Goal: Entertainment & Leisure: Browse casually

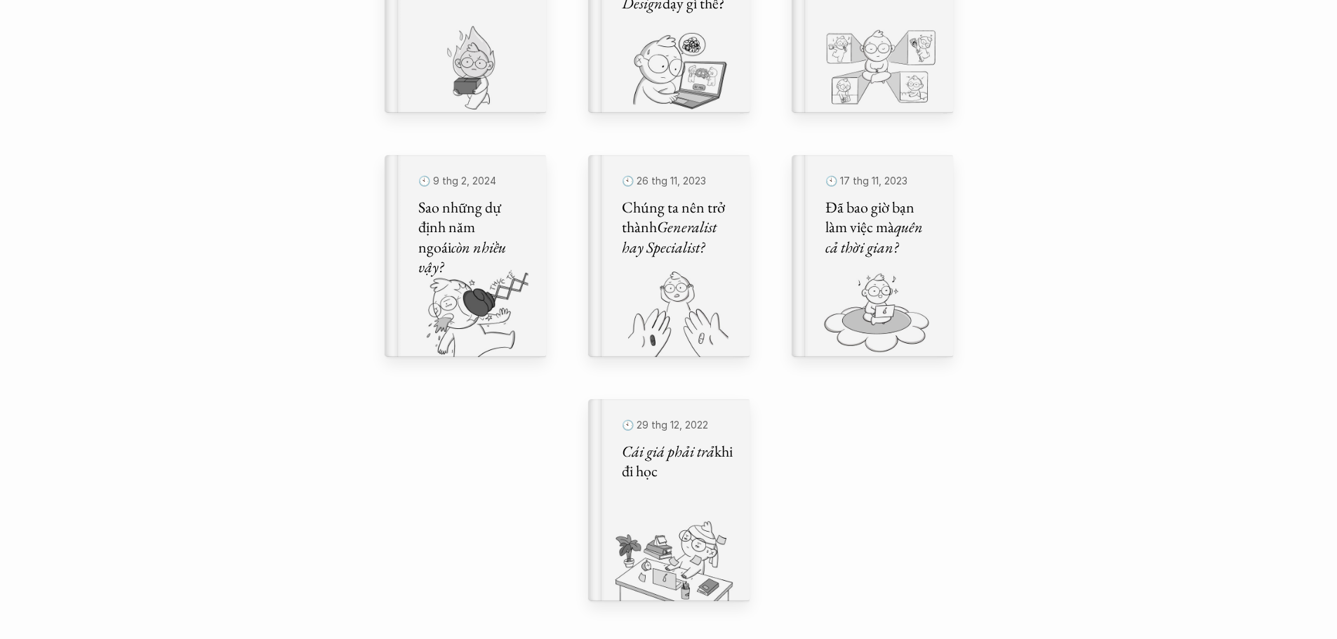
scroll to position [851, 0]
click at [693, 418] on p "🕙 29 thg 12, 2022" at bounding box center [666, 420] width 113 height 22
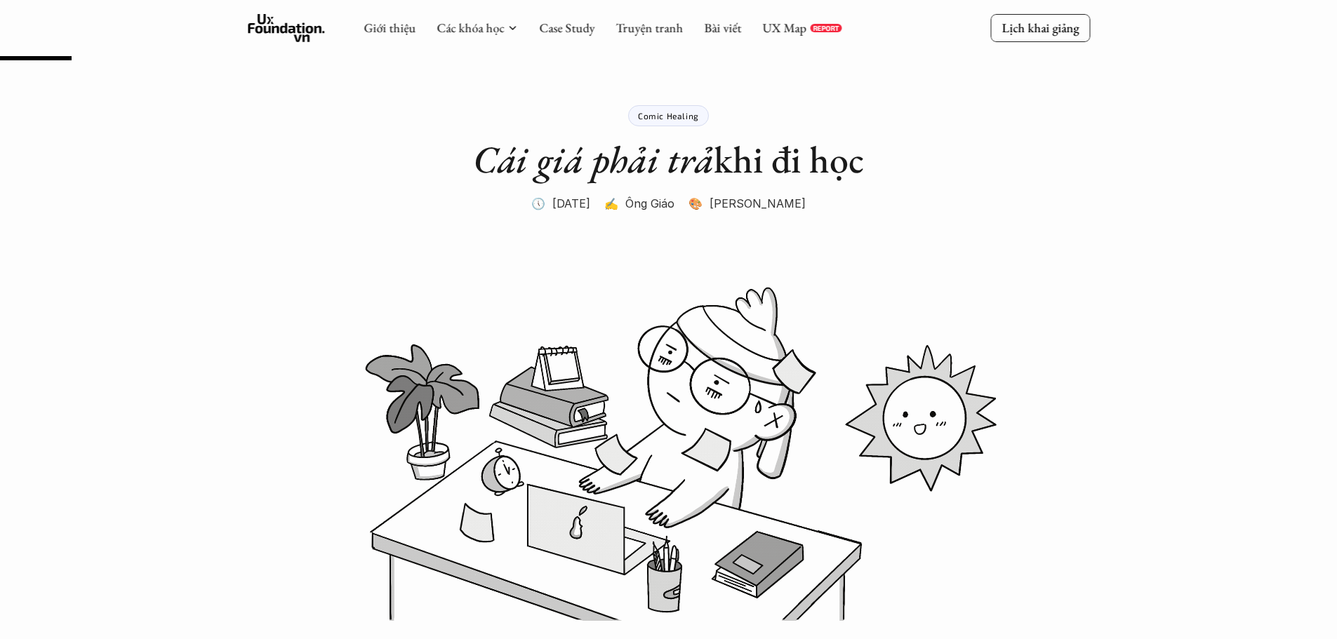
scroll to position [851, 0]
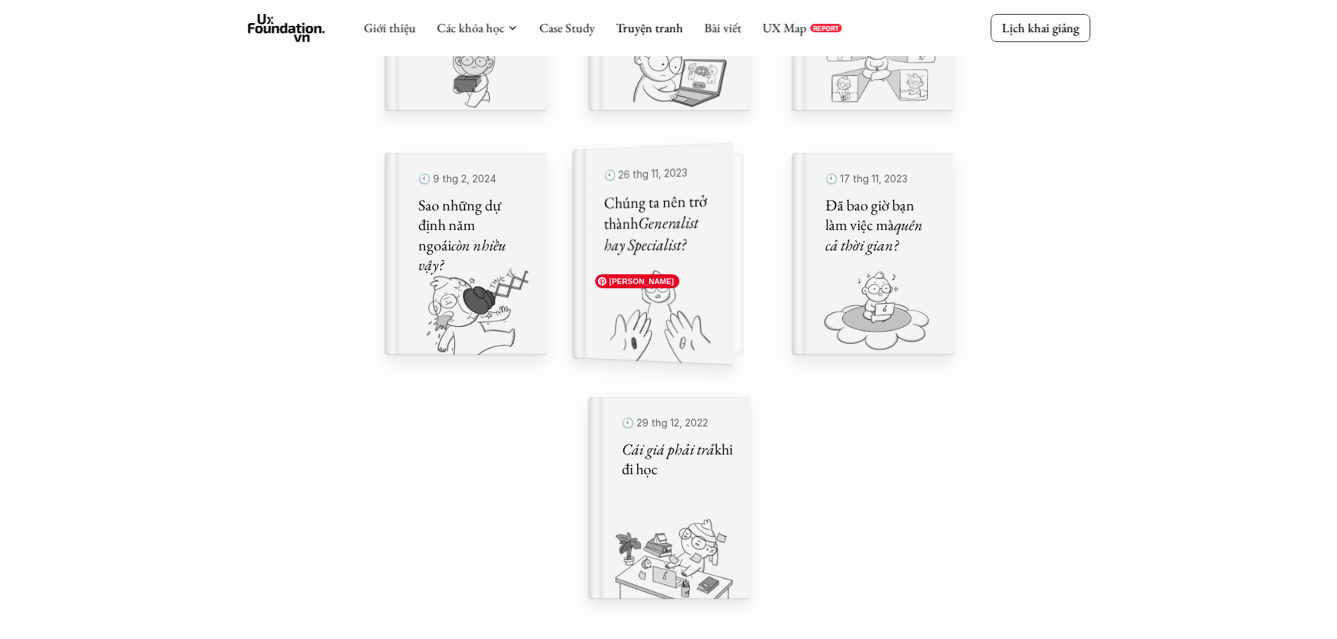
click at [632, 288] on img at bounding box center [644, 316] width 144 height 97
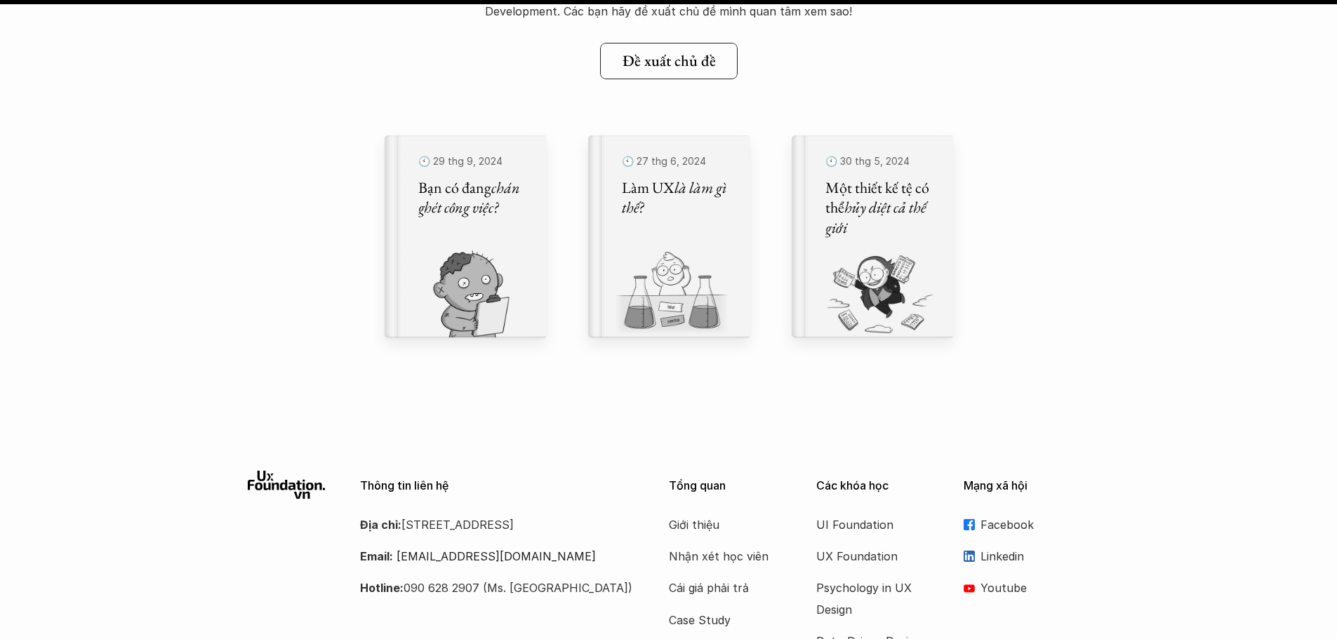
scroll to position [28226, 0]
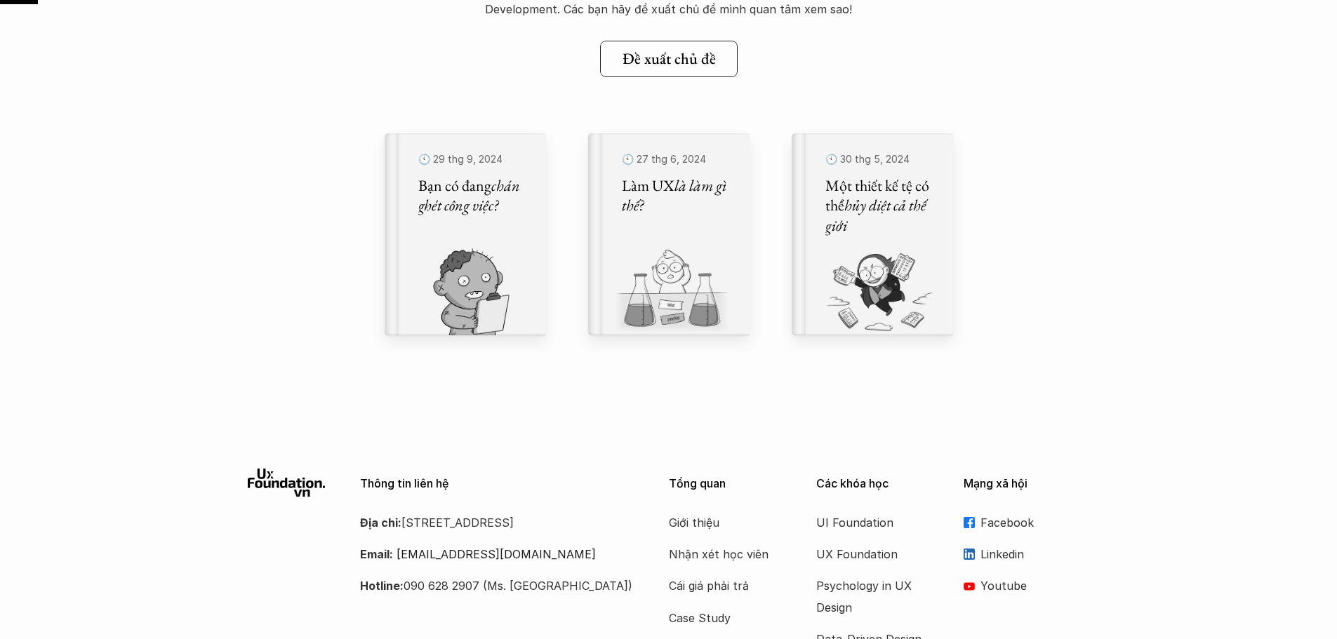
scroll to position [851, 0]
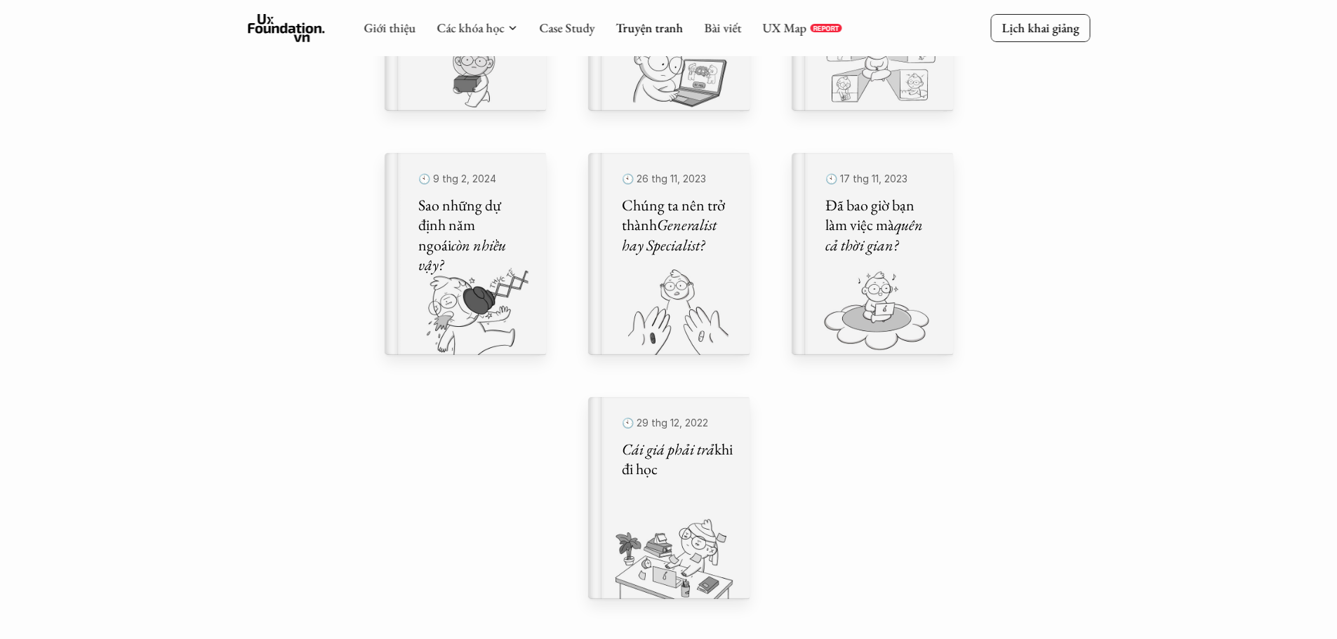
click at [815, 476] on div "🕙 29 thg 9, 2024 Bạn có đang chán ghét công việc? 🕙 27 thg 6, 2024 Làm UX là là…" at bounding box center [669, 131] width 597 height 1047
click at [1108, 347] on div "Comic Healing Thế giới truyện tranh Đây là nơi bọn mình "lúa hóa kiến thức" về …" at bounding box center [668, 170] width 1337 height 2042
click at [894, 227] on em "quên cả thời gian?" at bounding box center [858, 234] width 100 height 44
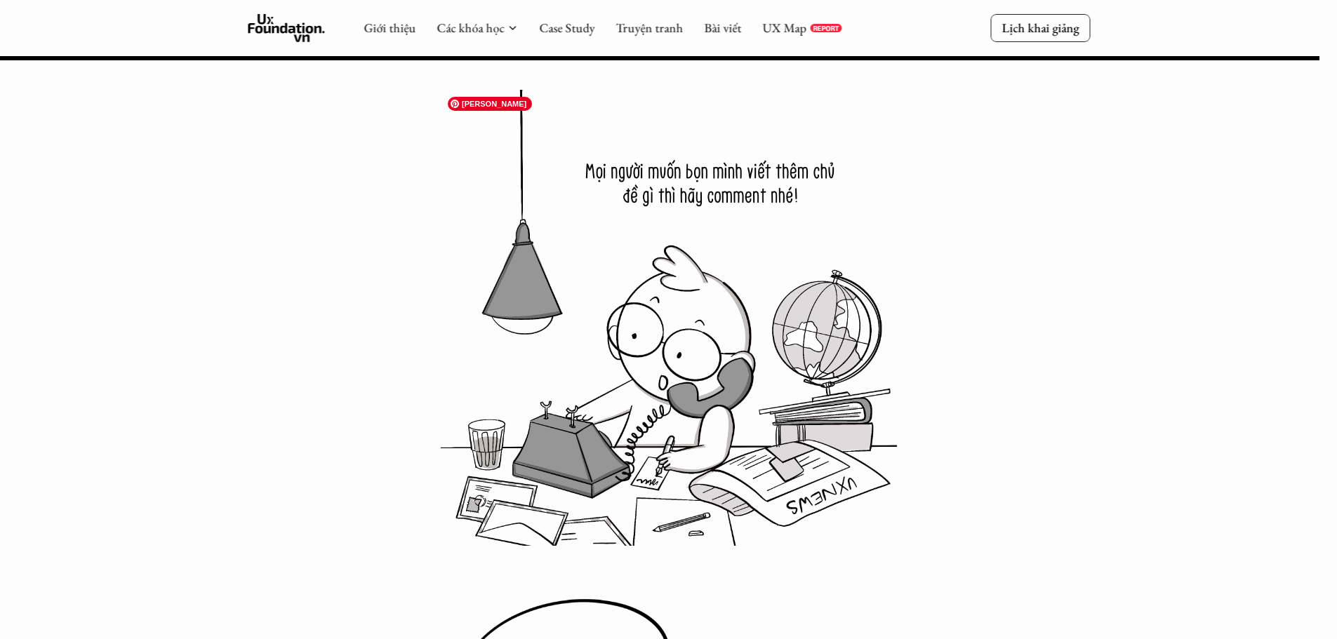
scroll to position [22973, 0]
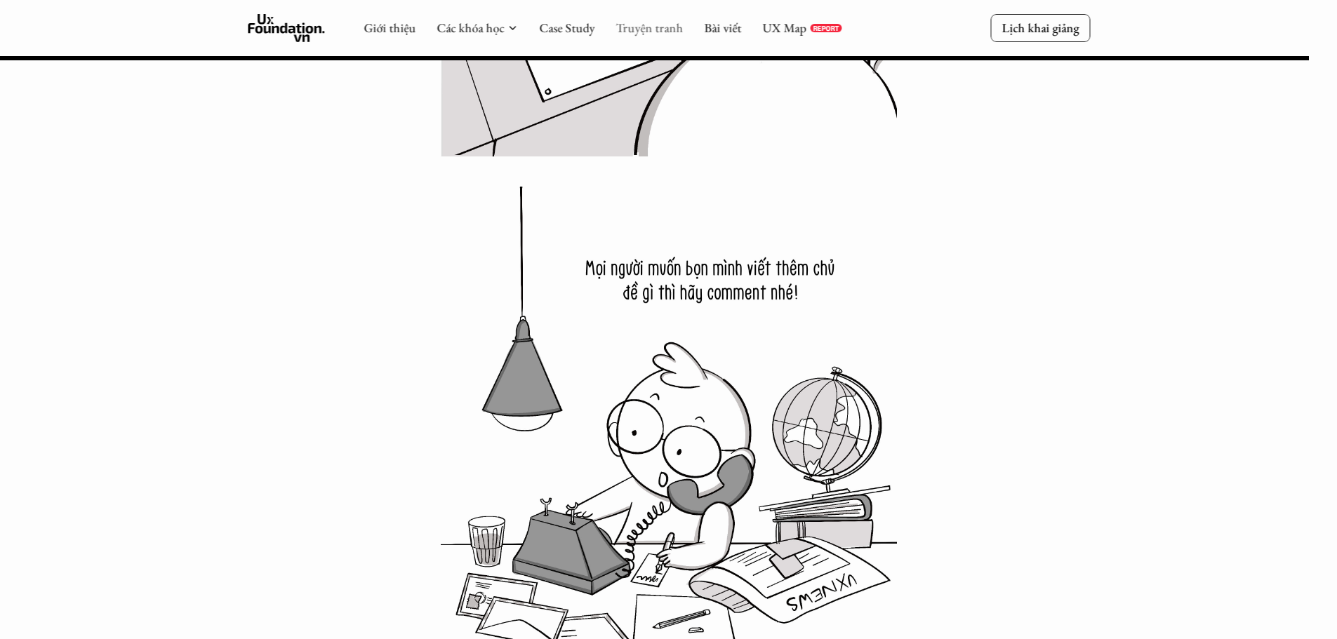
click at [663, 33] on link "Truyện tranh" at bounding box center [648, 28] width 67 height 16
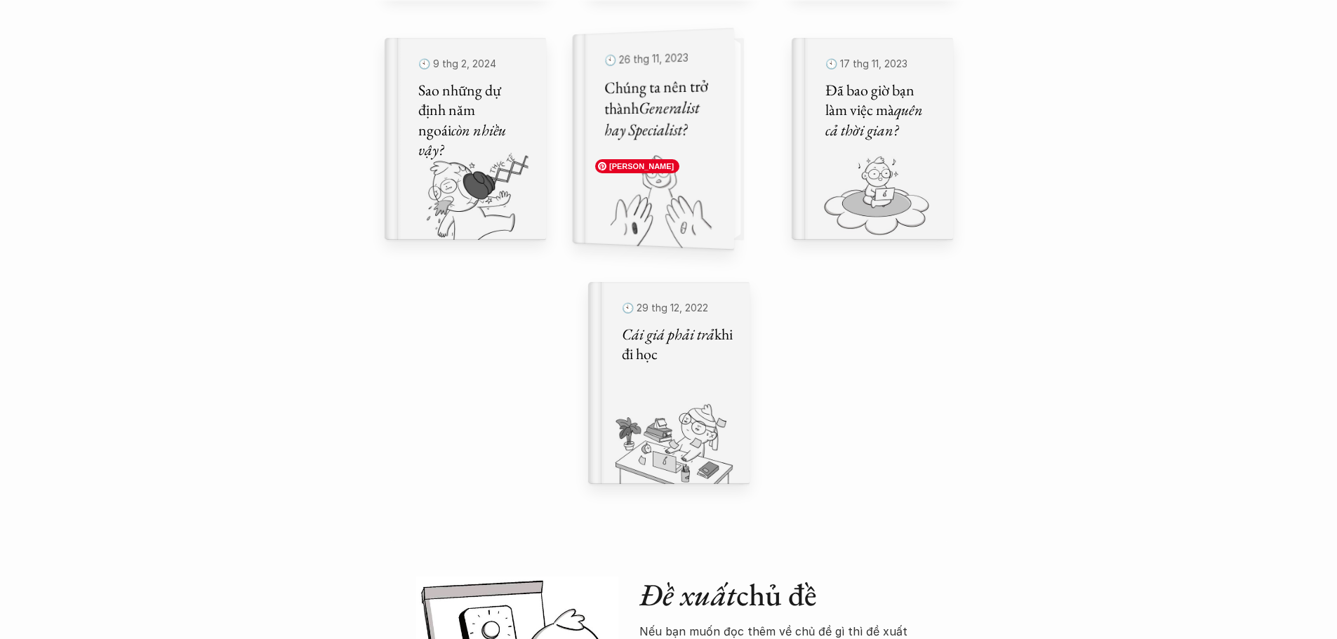
scroll to position [950, 0]
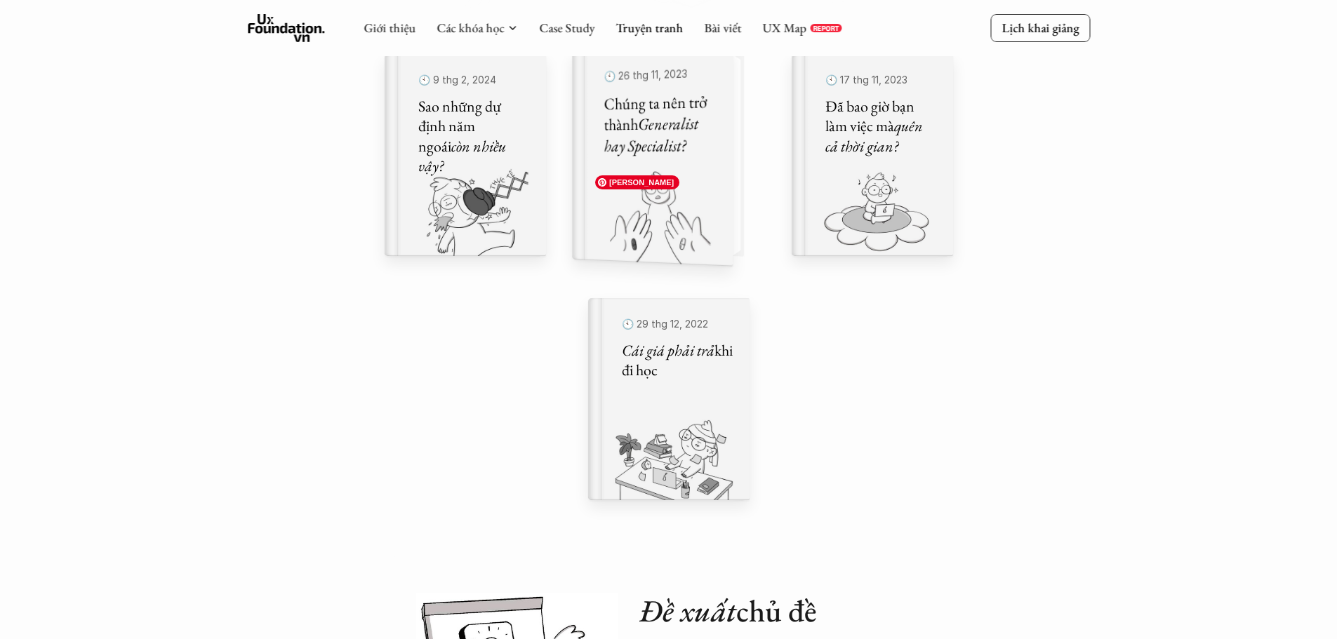
click at [657, 170] on img at bounding box center [644, 217] width 144 height 97
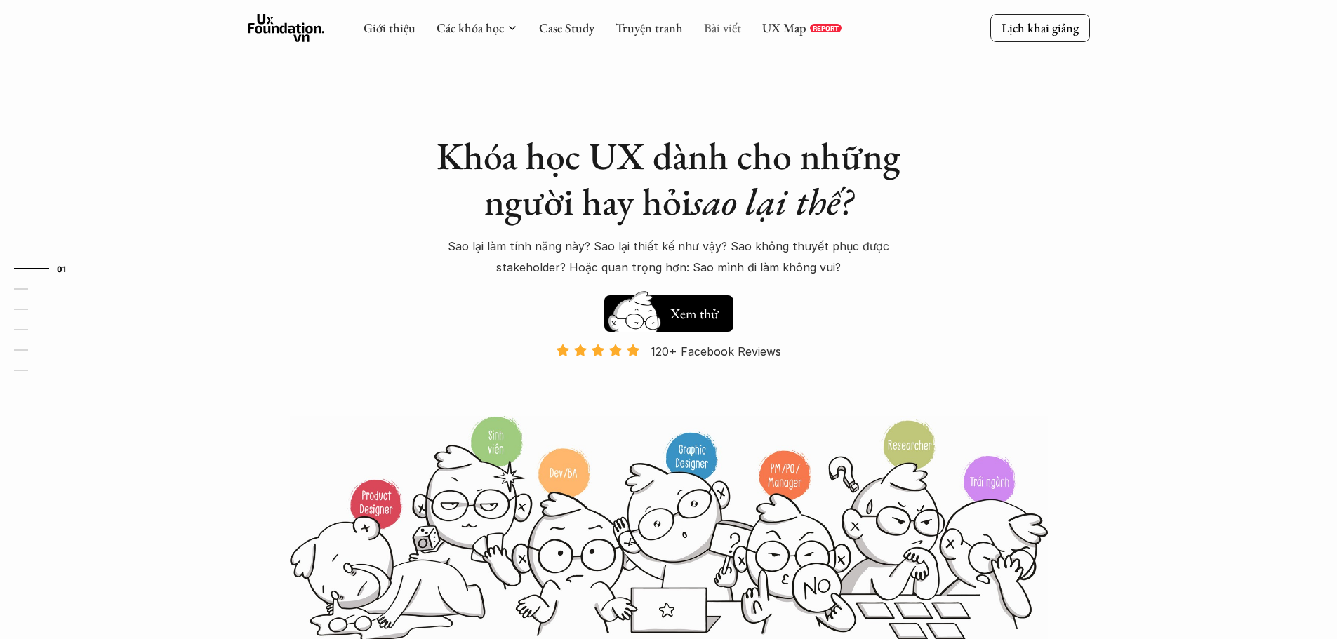
click at [728, 29] on link "Bài viết" at bounding box center [722, 28] width 37 height 16
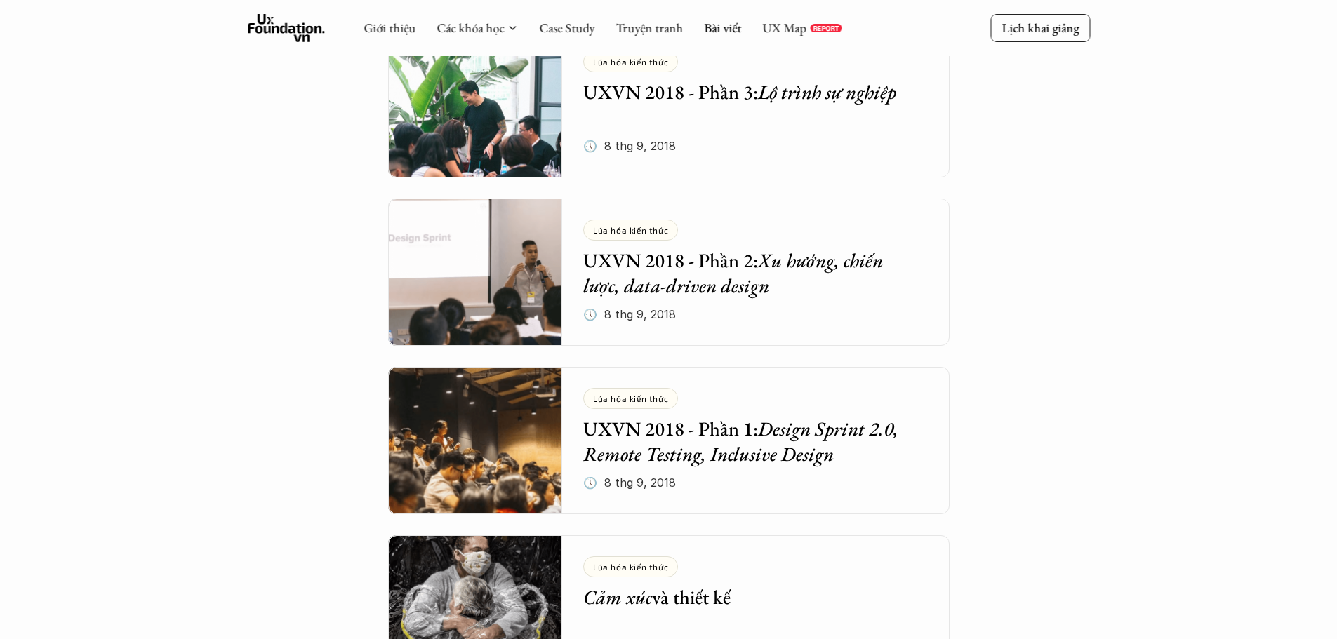
scroll to position [4151, 0]
